Goal: Information Seeking & Learning: Learn about a topic

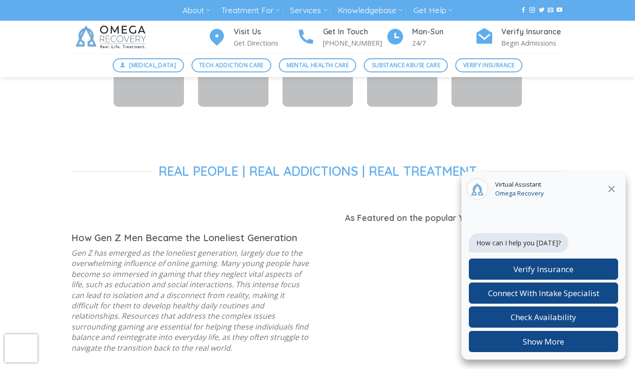
scroll to position [647, 0]
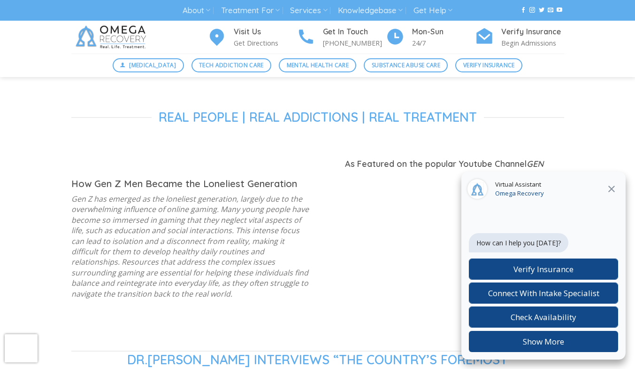
click at [612, 188] on icon at bounding box center [611, 188] width 7 height 7
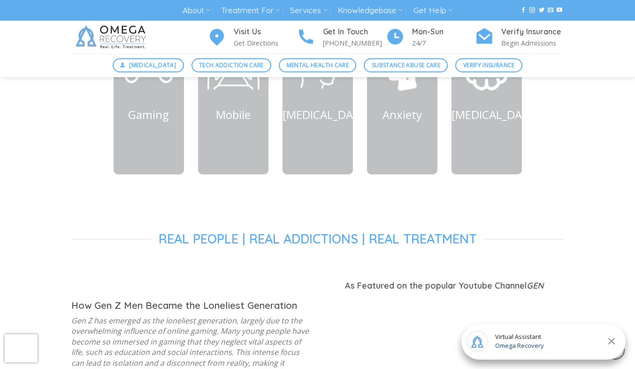
scroll to position [469, 0]
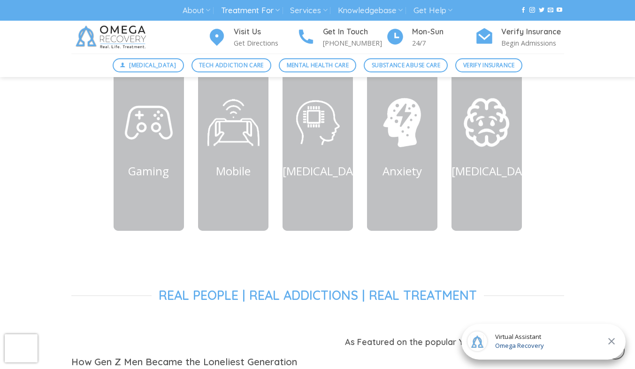
click at [262, 12] on link "Treatment For" at bounding box center [250, 10] width 59 height 17
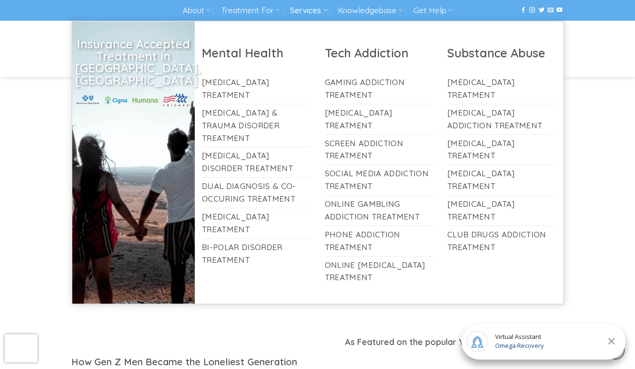
click at [311, 13] on link "Services" at bounding box center [308, 10] width 37 height 17
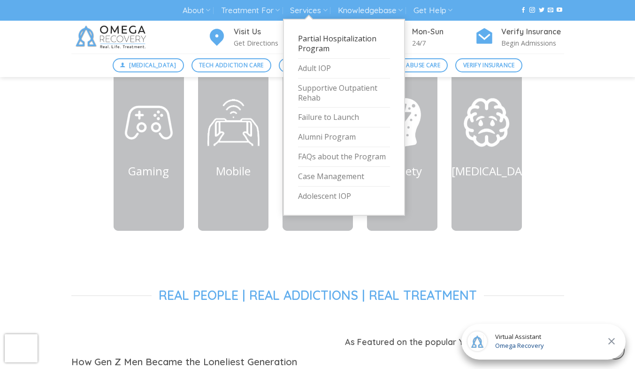
click at [338, 38] on link "Partial Hospitalization Program" at bounding box center [344, 44] width 92 height 30
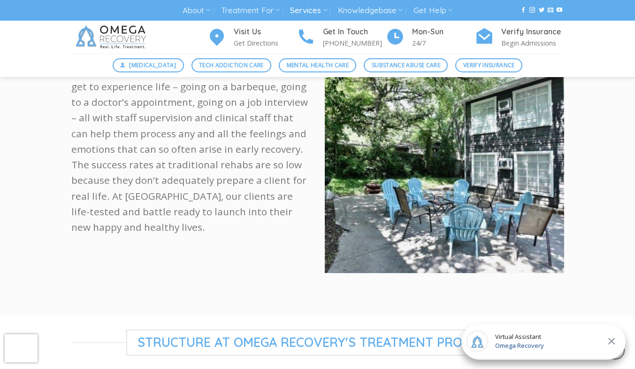
scroll to position [548, 0]
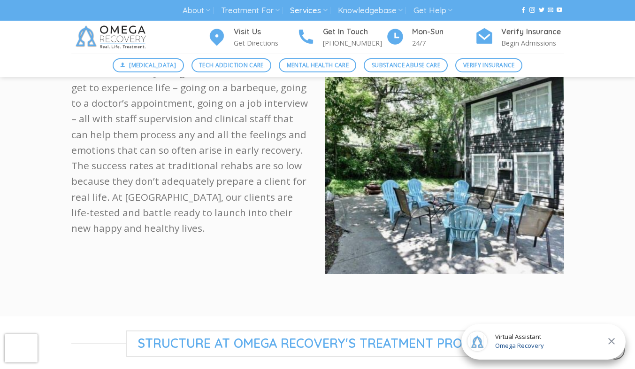
click at [611, 341] on icon at bounding box center [611, 341] width 7 height 7
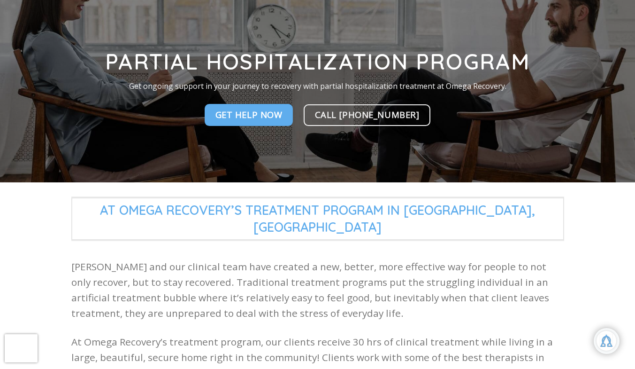
scroll to position [0, 0]
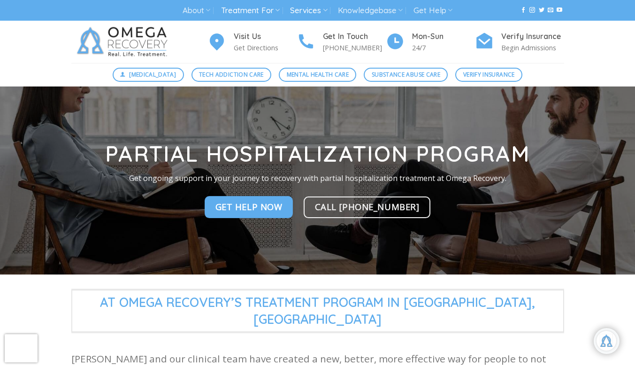
click at [258, 12] on link "Treatment For" at bounding box center [250, 10] width 59 height 17
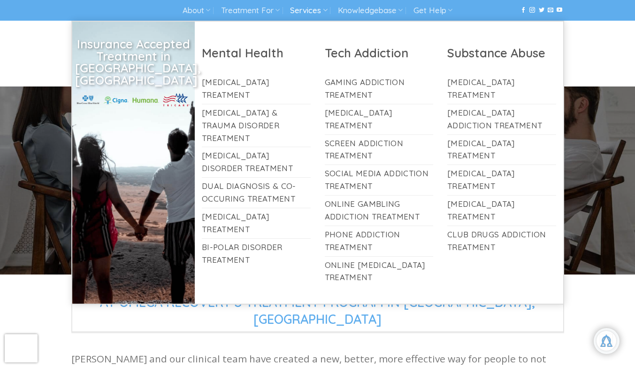
click at [318, 14] on link "Services" at bounding box center [308, 10] width 37 height 17
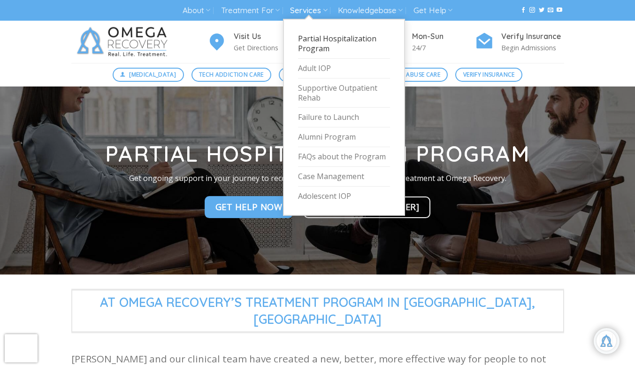
click at [304, 16] on link "Services" at bounding box center [308, 10] width 37 height 17
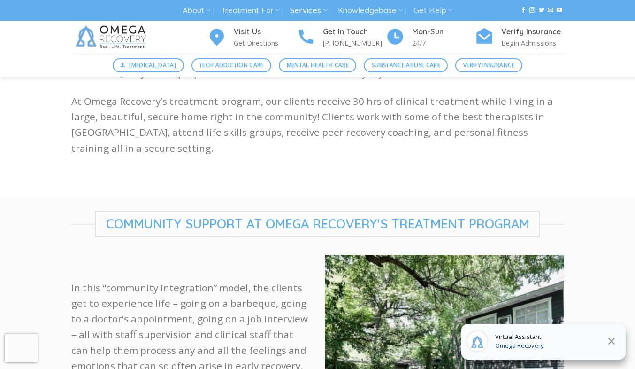
scroll to position [354, 0]
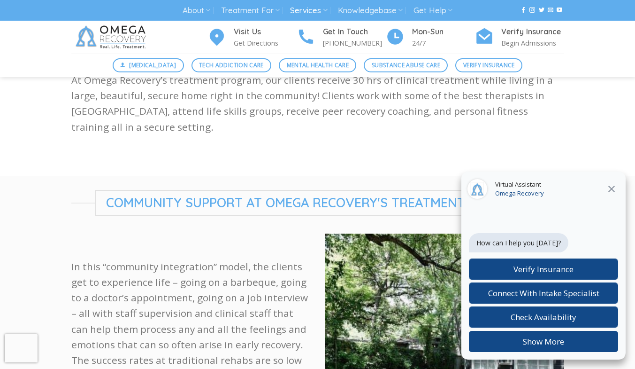
click at [612, 189] on icon at bounding box center [611, 188] width 7 height 7
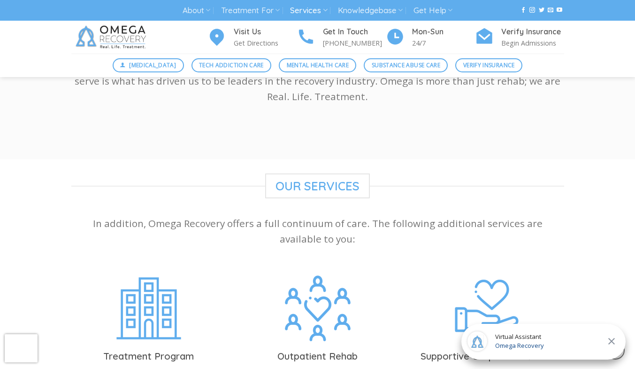
scroll to position [1853, 0]
click at [249, 10] on link "Treatment For" at bounding box center [250, 10] width 59 height 17
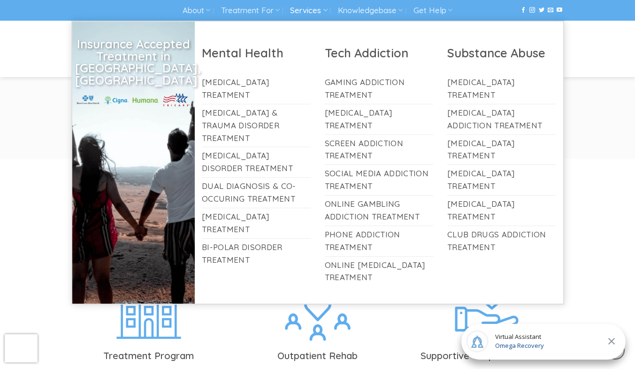
click at [307, 12] on link "Services" at bounding box center [308, 10] width 37 height 17
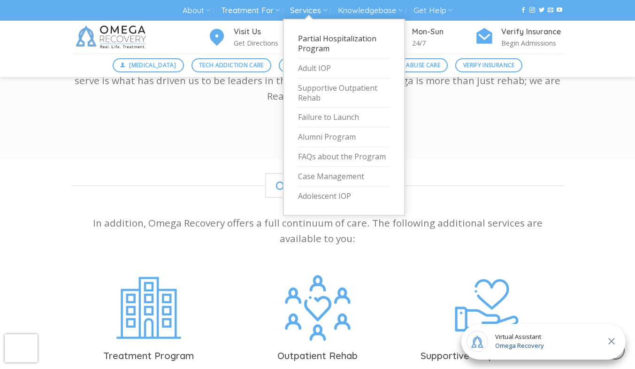
click at [238, 15] on link "Treatment For" at bounding box center [250, 10] width 59 height 17
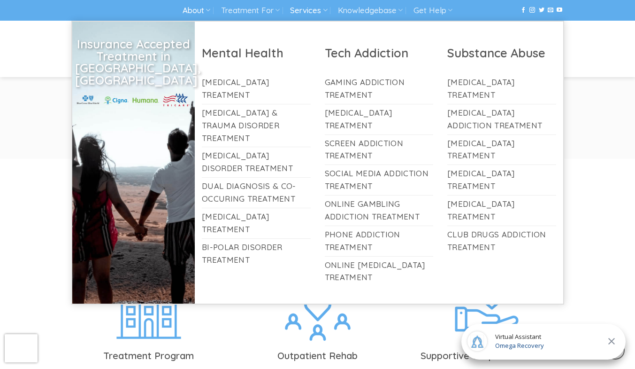
click at [191, 15] on link "About" at bounding box center [197, 10] width 28 height 17
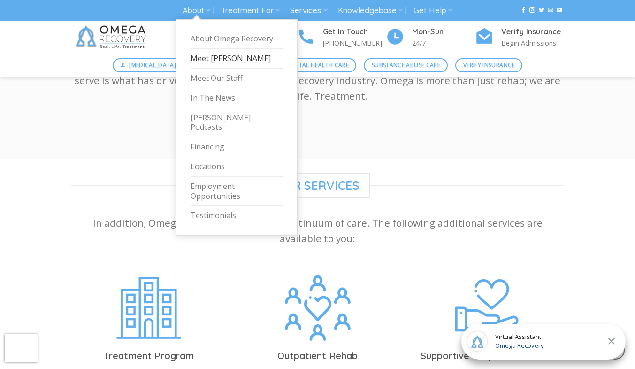
click at [204, 57] on link "Meet [PERSON_NAME]" at bounding box center [237, 59] width 92 height 20
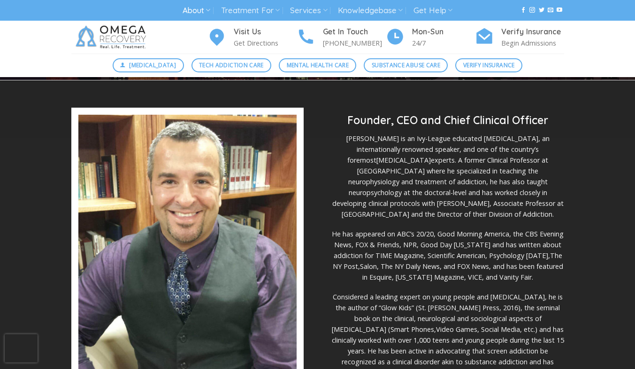
scroll to position [219, 0]
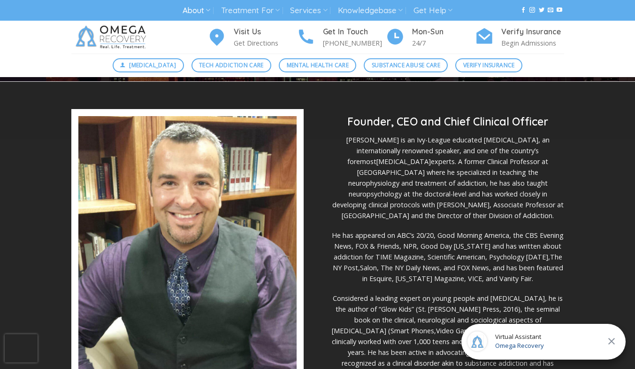
click at [198, 18] on link "About" at bounding box center [197, 10] width 28 height 17
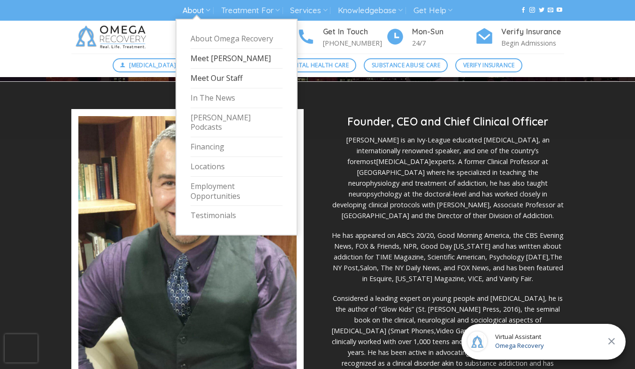
click at [197, 82] on link "Meet Our Staff" at bounding box center [237, 79] width 92 height 20
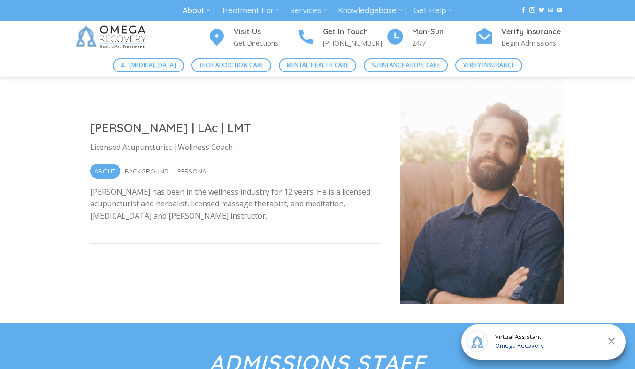
scroll to position [3155, 0]
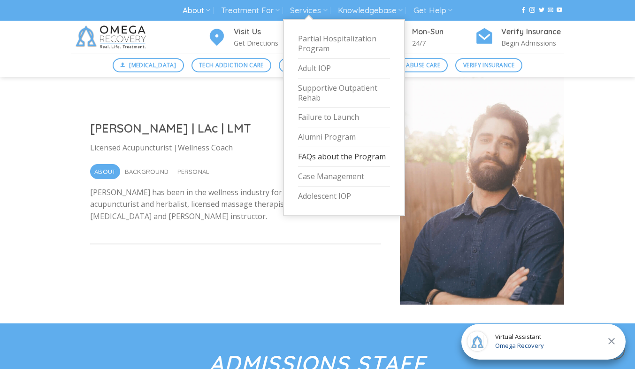
click at [337, 156] on link "FAQs about the Program" at bounding box center [344, 157] width 92 height 20
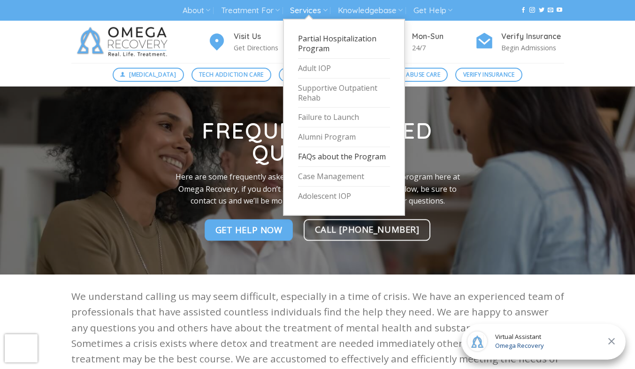
click at [309, 37] on link "Partial Hospitalization Program" at bounding box center [344, 44] width 92 height 30
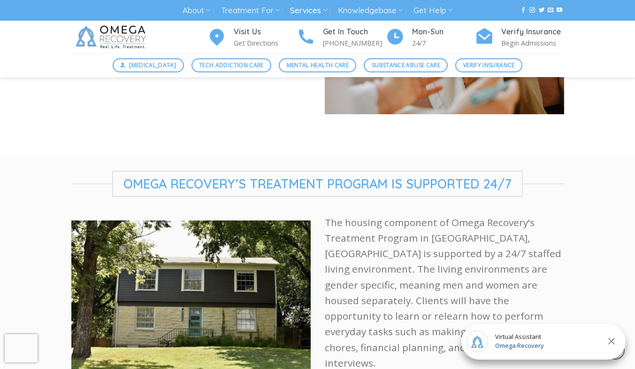
scroll to position [1290, 0]
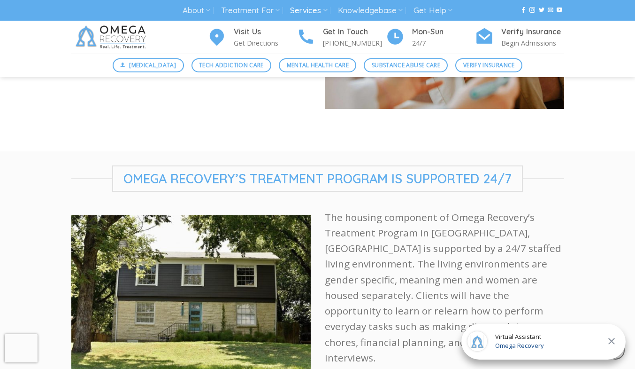
click at [608, 69] on div "[MEDICAL_DATA] Tech Addiction Care Mental Health Care Substance Abuse Care Veri…" at bounding box center [317, 65] width 635 height 23
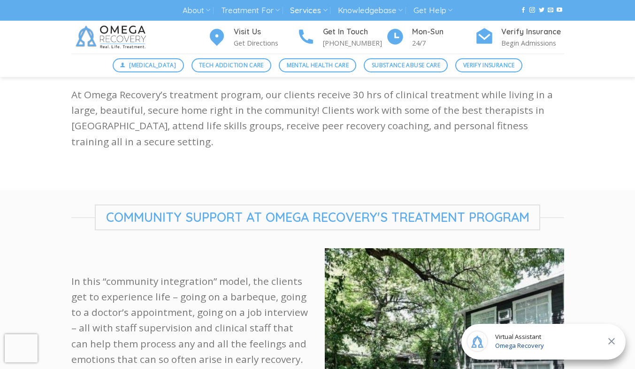
scroll to position [0, 0]
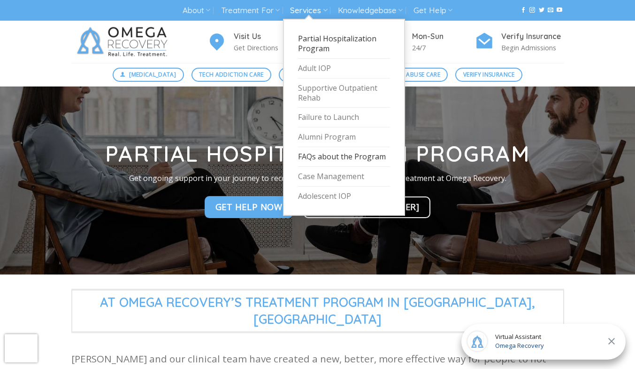
click at [339, 160] on link "FAQs about the Program" at bounding box center [344, 157] width 92 height 20
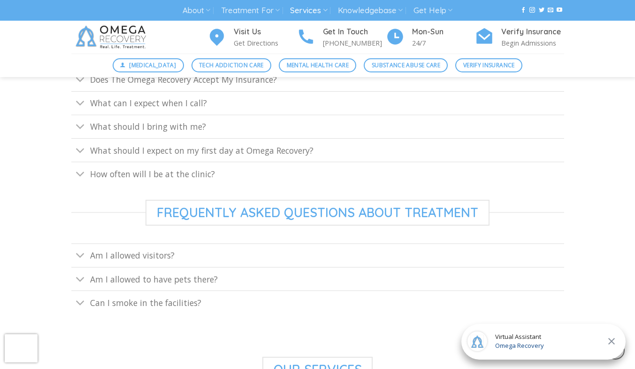
scroll to position [415, 0]
click at [75, 129] on button "Toggle" at bounding box center [80, 129] width 18 height 20
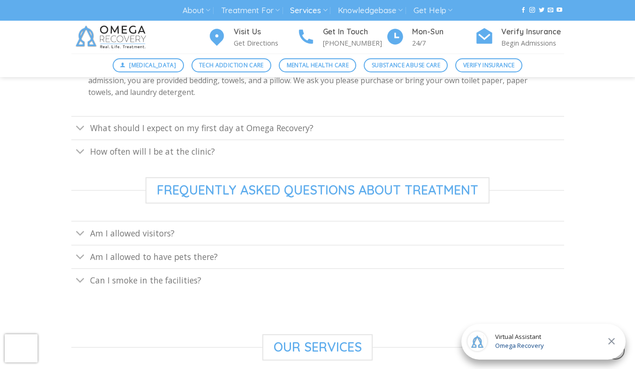
scroll to position [500, 0]
click at [73, 120] on link "What should I expect on my first day at Omega Recovery?" at bounding box center [317, 126] width 493 height 23
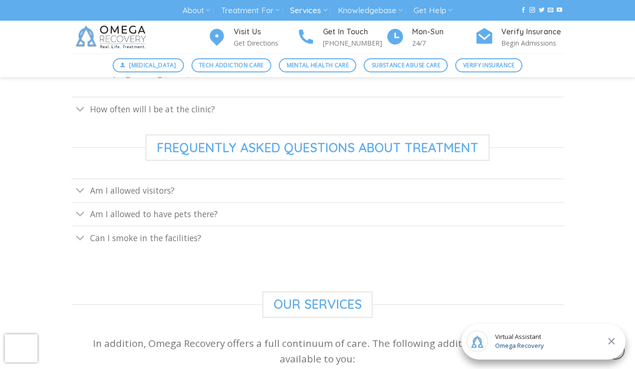
scroll to position [611, 0]
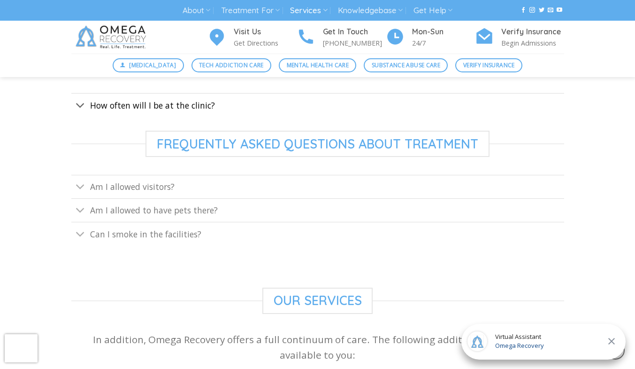
click at [493, 108] on link "How often will I be at the clinic?" at bounding box center [317, 104] width 493 height 23
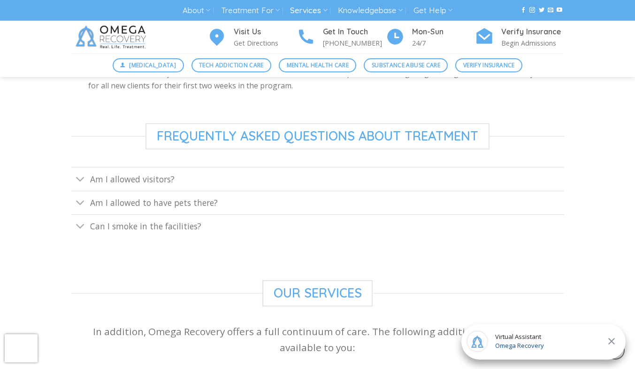
scroll to position [565, 0]
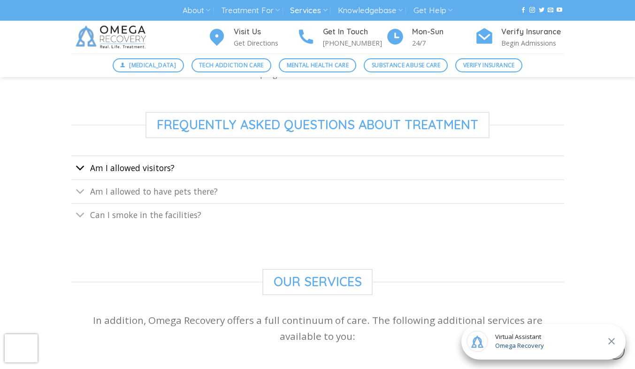
click at [85, 162] on icon "Toggle" at bounding box center [81, 167] width 10 height 17
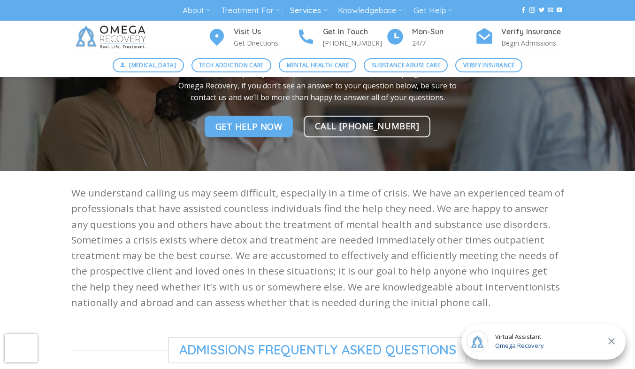
scroll to position [0, 0]
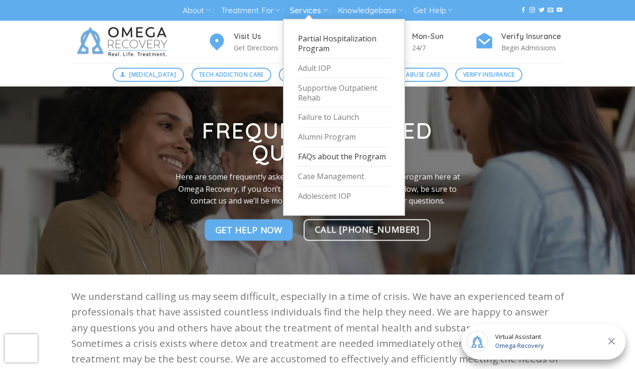
click at [323, 43] on link "Partial Hospitalization Program" at bounding box center [344, 44] width 92 height 30
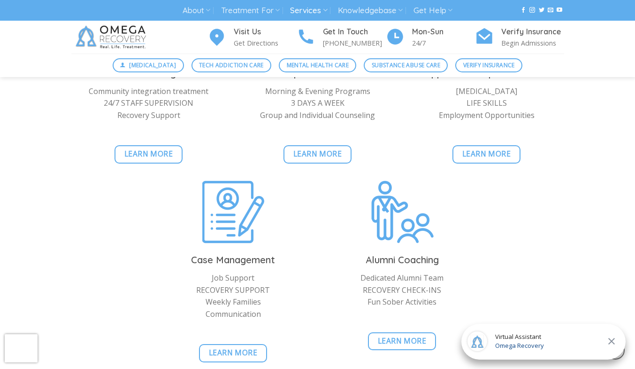
scroll to position [2135, 0]
click at [233, 344] on link "Learn More" at bounding box center [233, 353] width 68 height 18
